Goal: Book appointment/travel/reservation

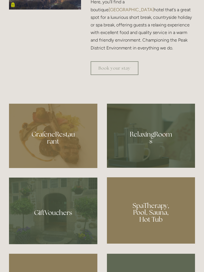
scroll to position [289, 0]
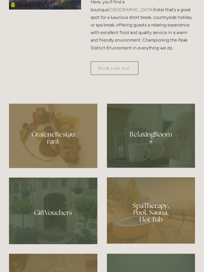
click at [67, 163] on div at bounding box center [53, 136] width 88 height 64
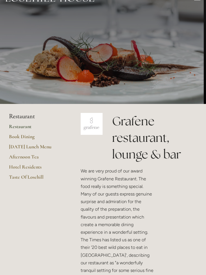
scroll to position [14, 0]
click at [24, 147] on link "[DATE] Lunch Menu" at bounding box center [36, 149] width 54 height 10
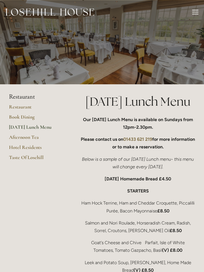
click at [15, 109] on link "Restaurant" at bounding box center [36, 109] width 54 height 10
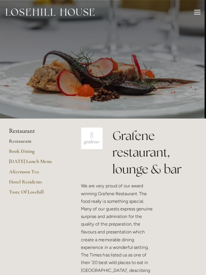
scroll to position [0, 0]
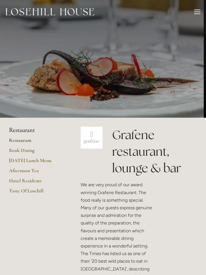
click at [17, 151] on link "Book Dining" at bounding box center [36, 152] width 54 height 10
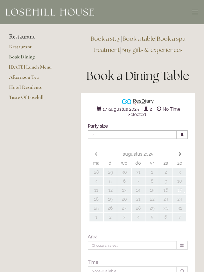
type input "Any Area"
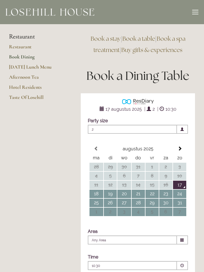
click at [17, 48] on link "Restaurant" at bounding box center [36, 49] width 54 height 10
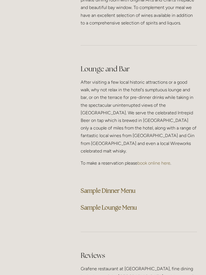
scroll to position [1753, 0]
click at [121, 187] on strong "Sample Dinner Menu" at bounding box center [108, 191] width 55 height 8
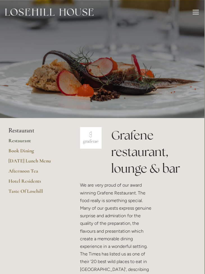
scroll to position [0, 0]
click at [197, 12] on div at bounding box center [196, 13] width 6 height 6
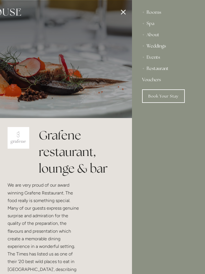
click at [154, 13] on div "Rooms" at bounding box center [168, 12] width 53 height 11
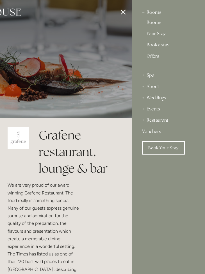
click at [156, 20] on link "Rooms" at bounding box center [169, 23] width 44 height 7
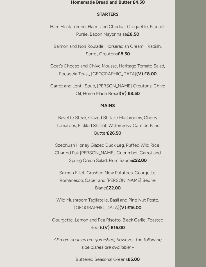
scroll to position [1230, 31]
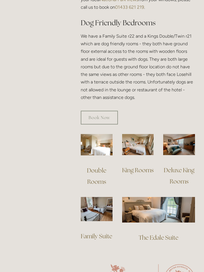
scroll to position [353, 0]
click at [100, 154] on img at bounding box center [97, 144] width 32 height 21
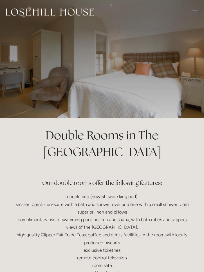
click at [193, 14] on div at bounding box center [195, 14] width 6 height 1
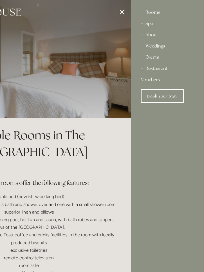
click at [171, 94] on link "Book Your Stay" at bounding box center [162, 95] width 43 height 13
